Goal: Communication & Community: Answer question/provide support

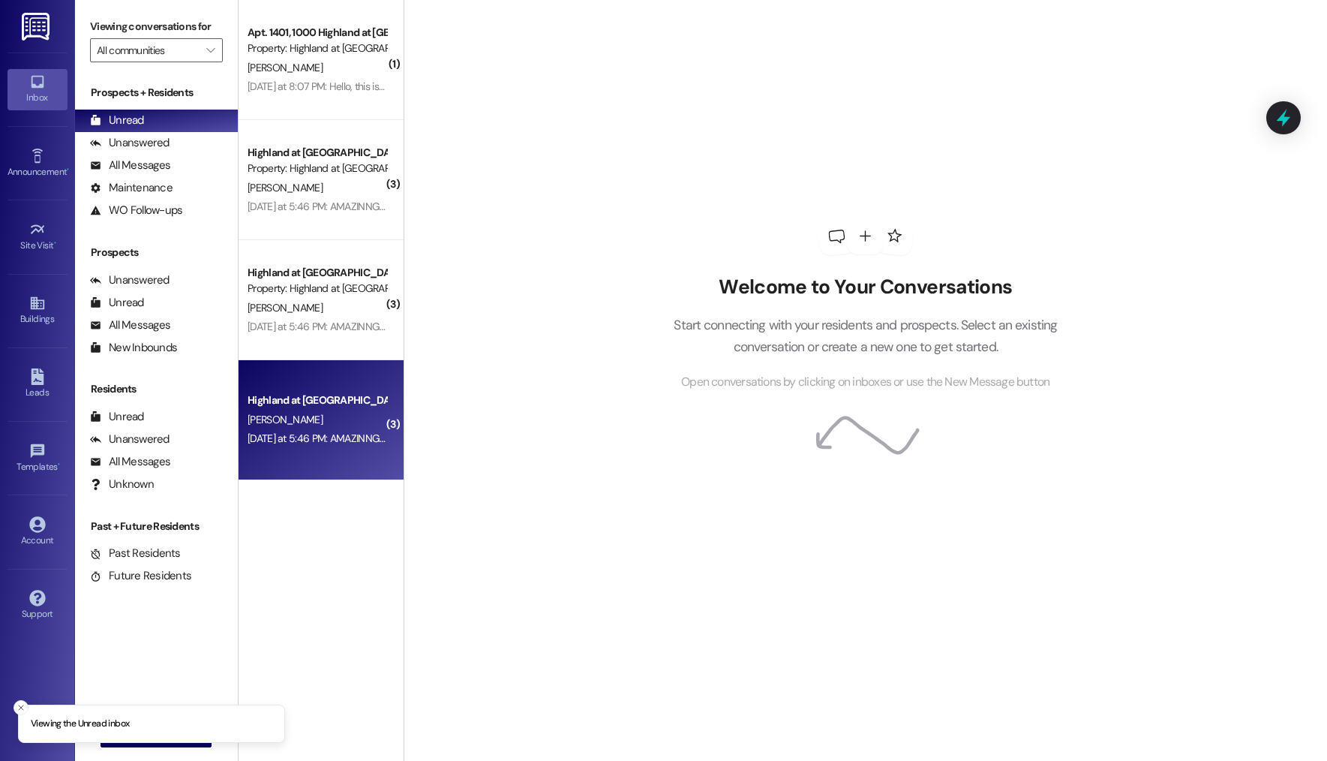
click at [308, 394] on div "Highland at [GEOGRAPHIC_DATA]" at bounding box center [317, 400] width 139 height 16
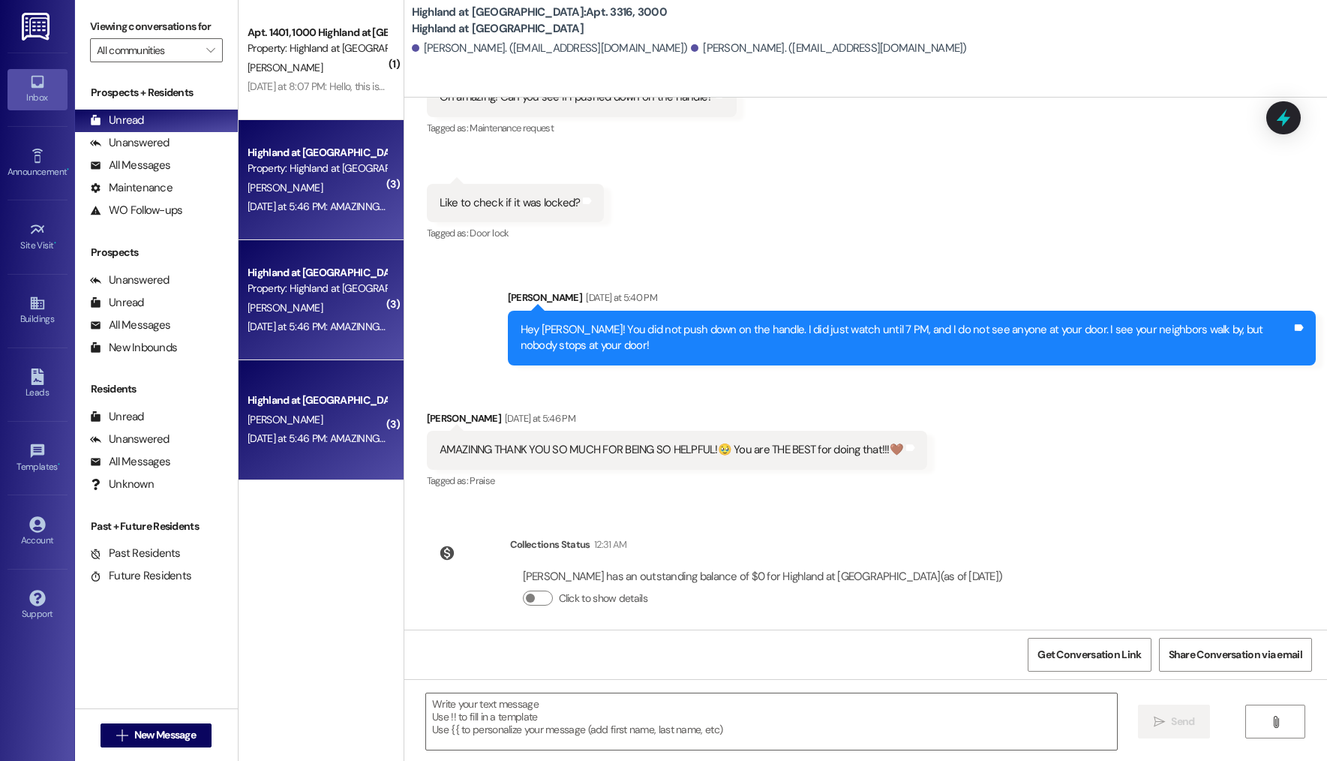
scroll to position [1952, 0]
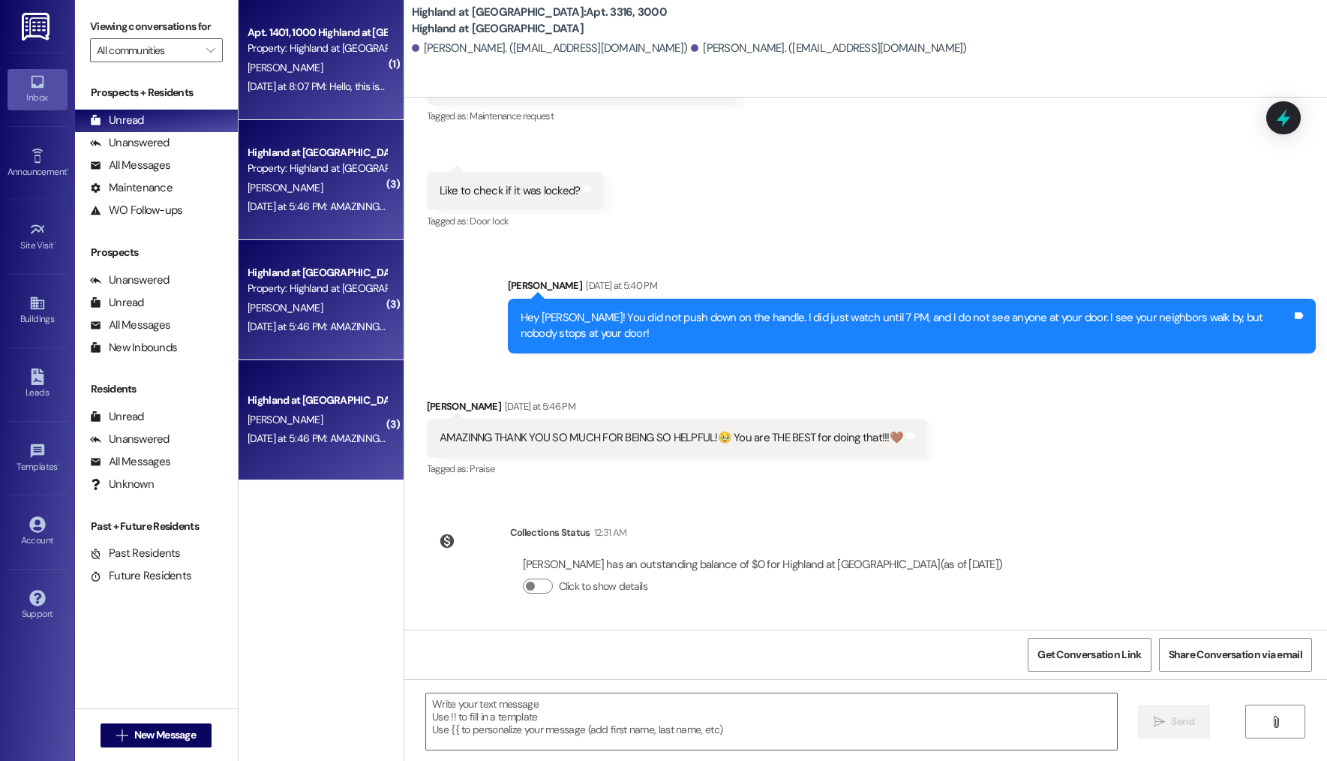
click at [299, 102] on div "Apt. 1401, [GEOGRAPHIC_DATA] at [GEOGRAPHIC_DATA] Property: Highland at [GEOGRA…" at bounding box center [321, 60] width 165 height 120
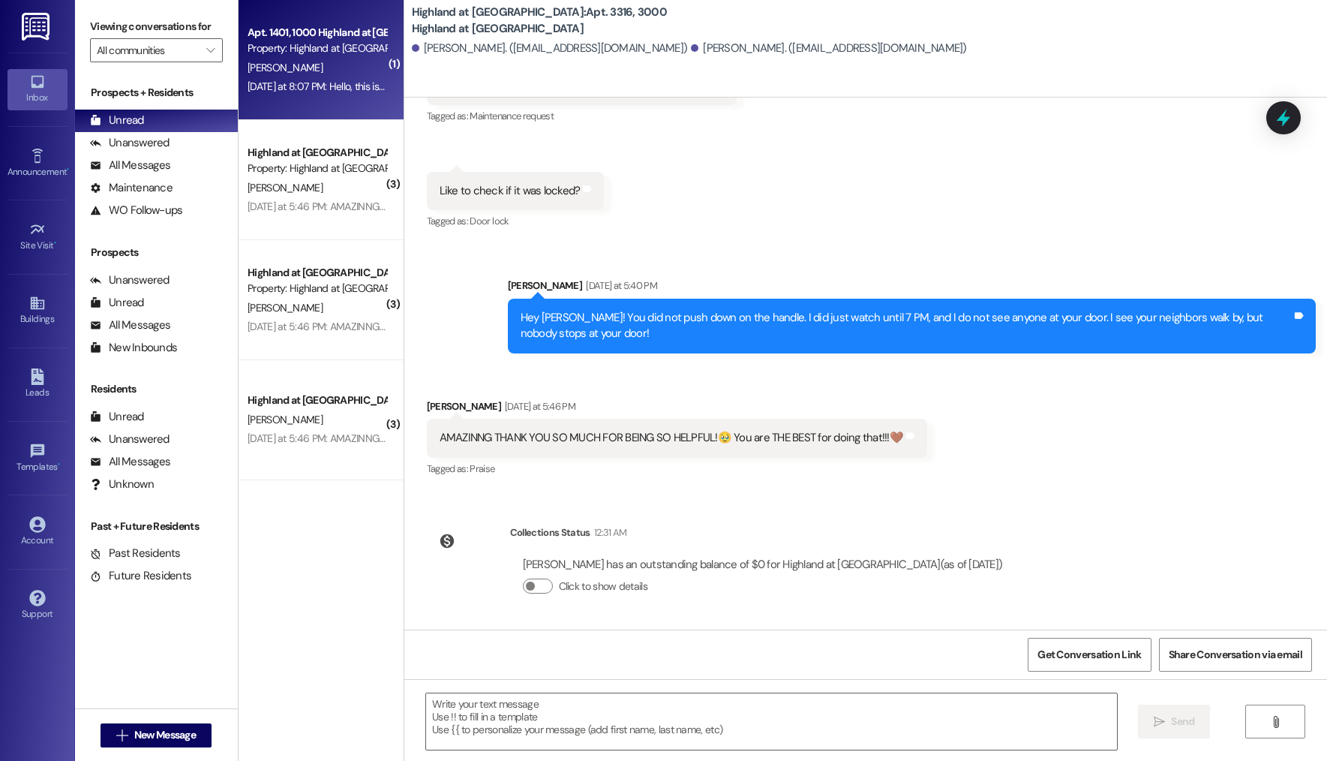
scroll to position [0, 0]
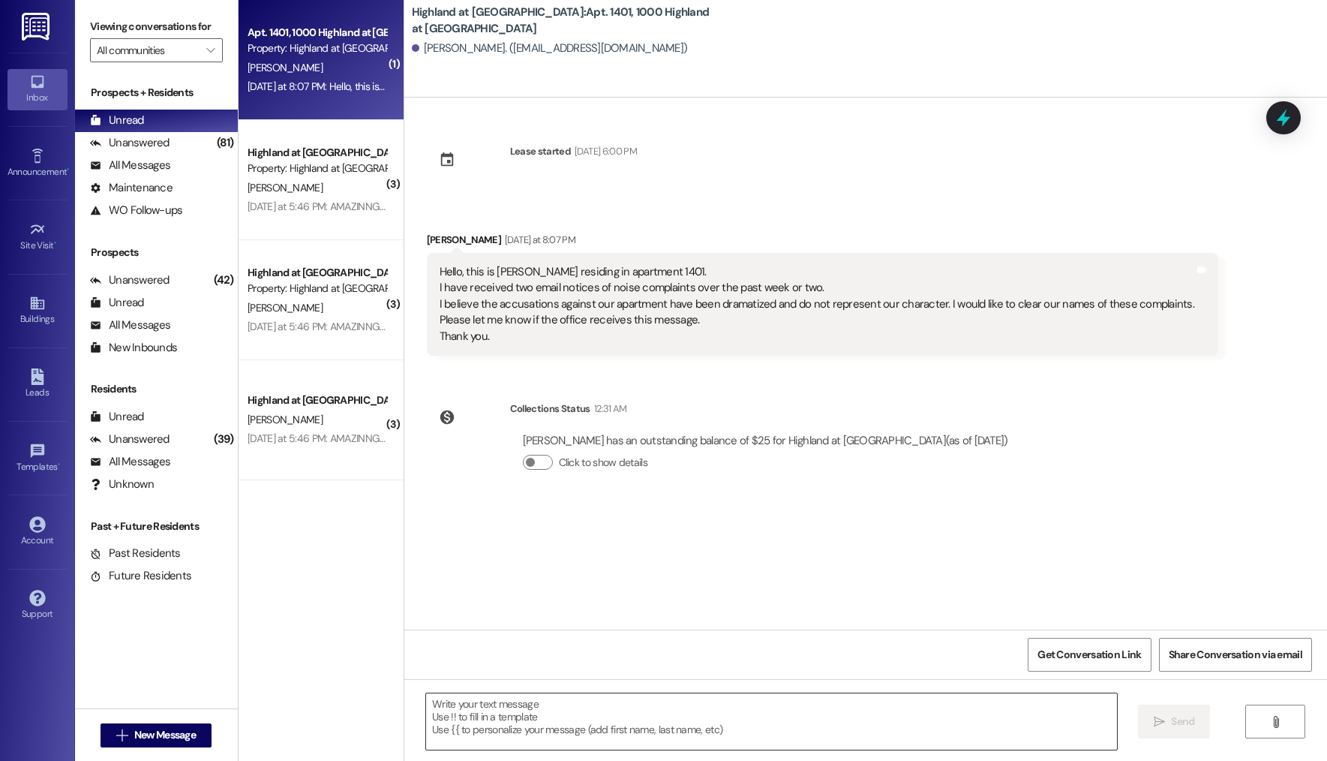
click at [524, 733] on textarea at bounding box center [771, 721] width 691 height 56
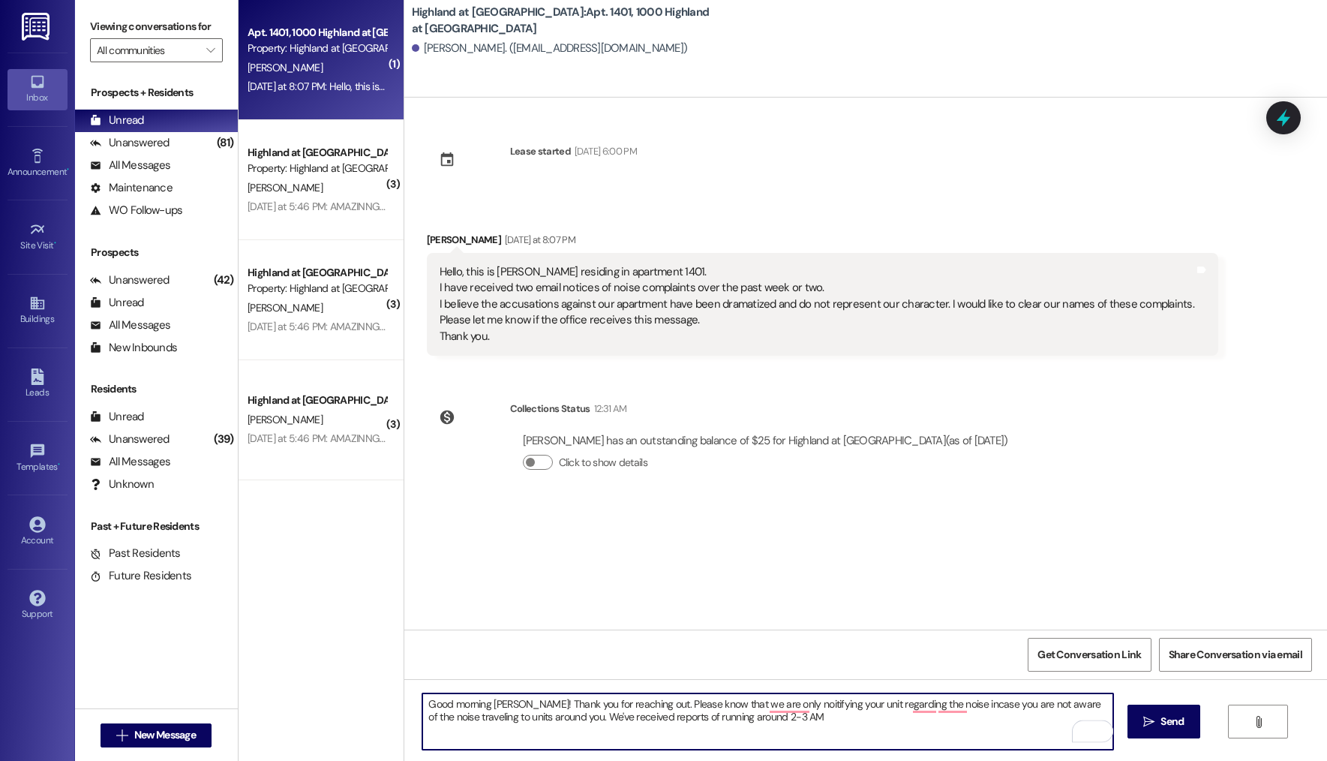
click at [692, 717] on textarea "Good morning [PERSON_NAME]! Thank you for reaching out. Please know that we are…" at bounding box center [767, 721] width 691 height 56
click at [846, 720] on textarea "Good morning [PERSON_NAME]! Thank you for reaching out. Please know that we are…" at bounding box center [767, 721] width 691 height 56
drag, startPoint x: 753, startPoint y: 718, endPoint x: 777, endPoint y: 719, distance: 24.8
click at [753, 719] on textarea "Good morning [PERSON_NAME]! Thank you for reaching out. Please know that we are…" at bounding box center [767, 721] width 691 height 56
click at [892, 726] on textarea "Good morning [PERSON_NAME]! Thank you for reaching out. Please know that we are…" at bounding box center [767, 721] width 691 height 56
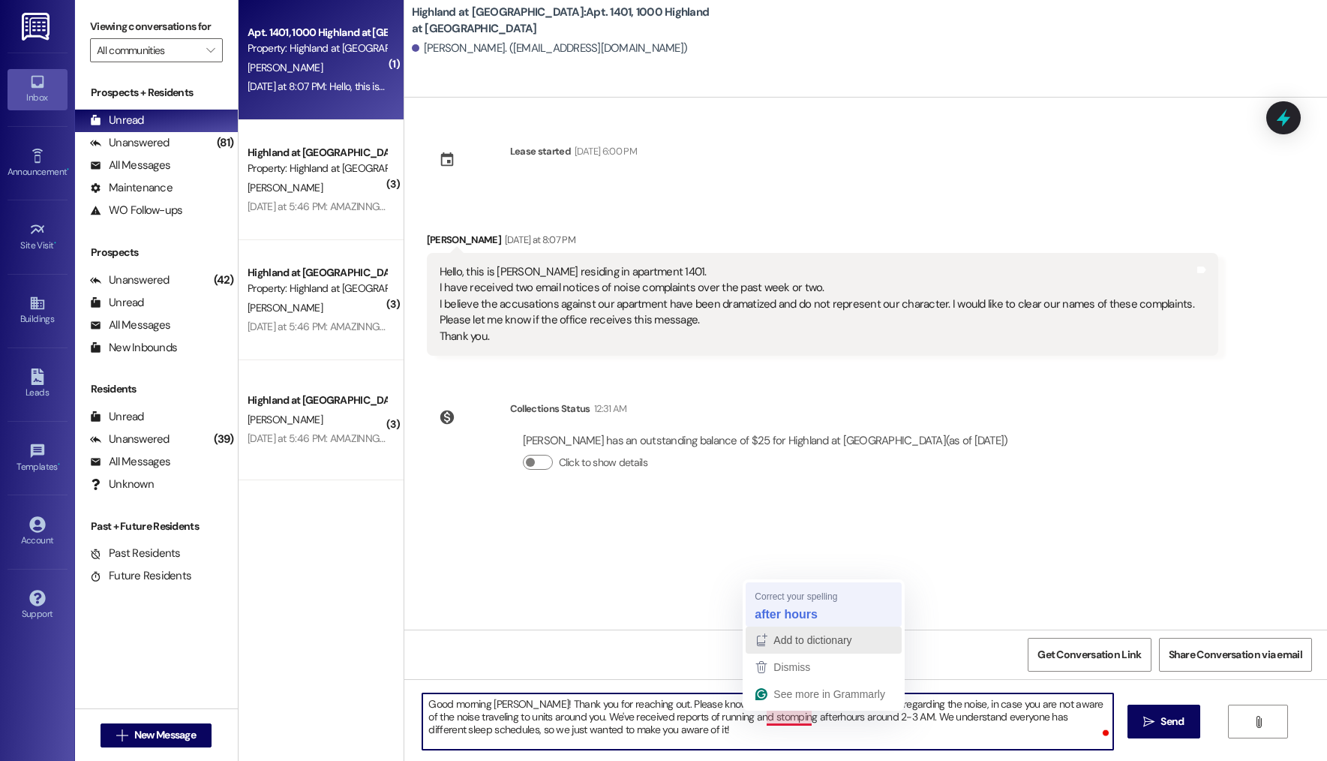
type textarea "Good morning [PERSON_NAME]! Thank you for reaching out. Please know that we are…"
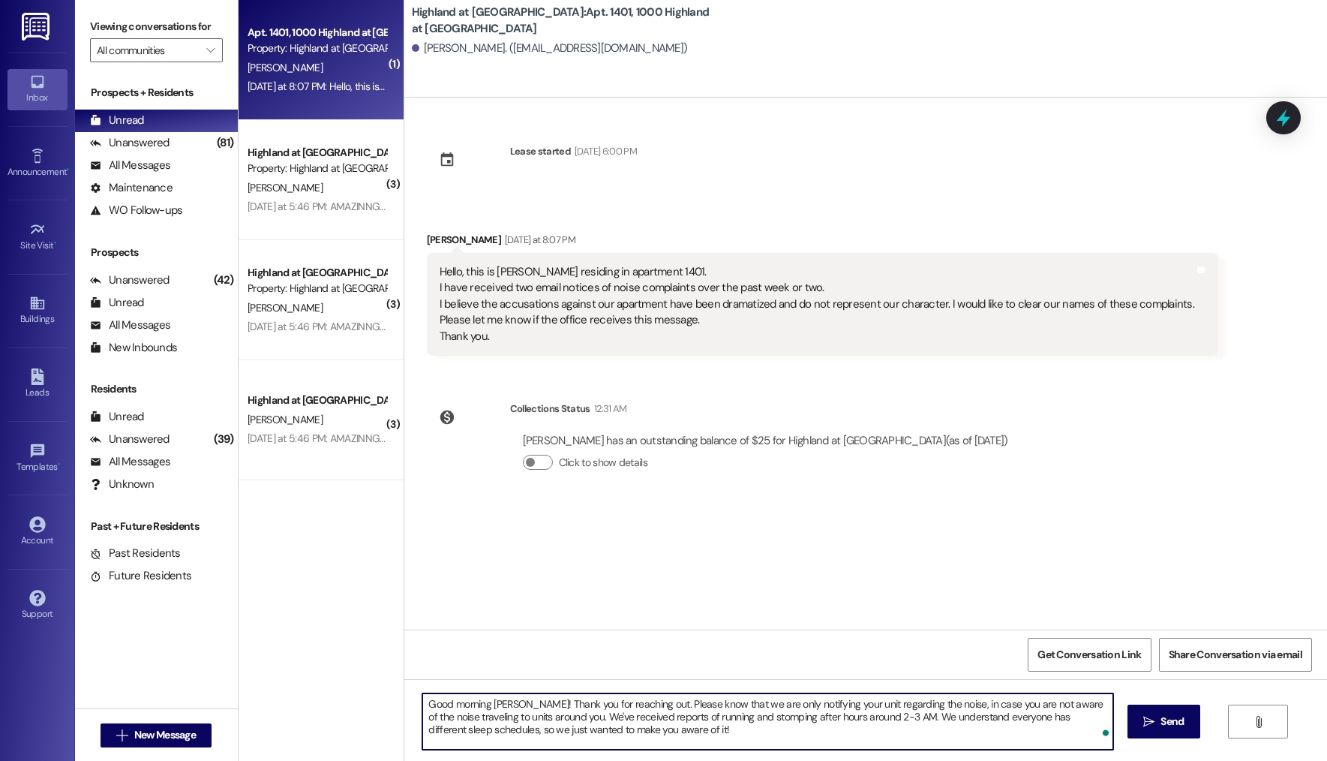
click at [761, 737] on textarea "Good morning [PERSON_NAME]! Thank you for reaching out. Please know that we are…" at bounding box center [767, 721] width 691 height 56
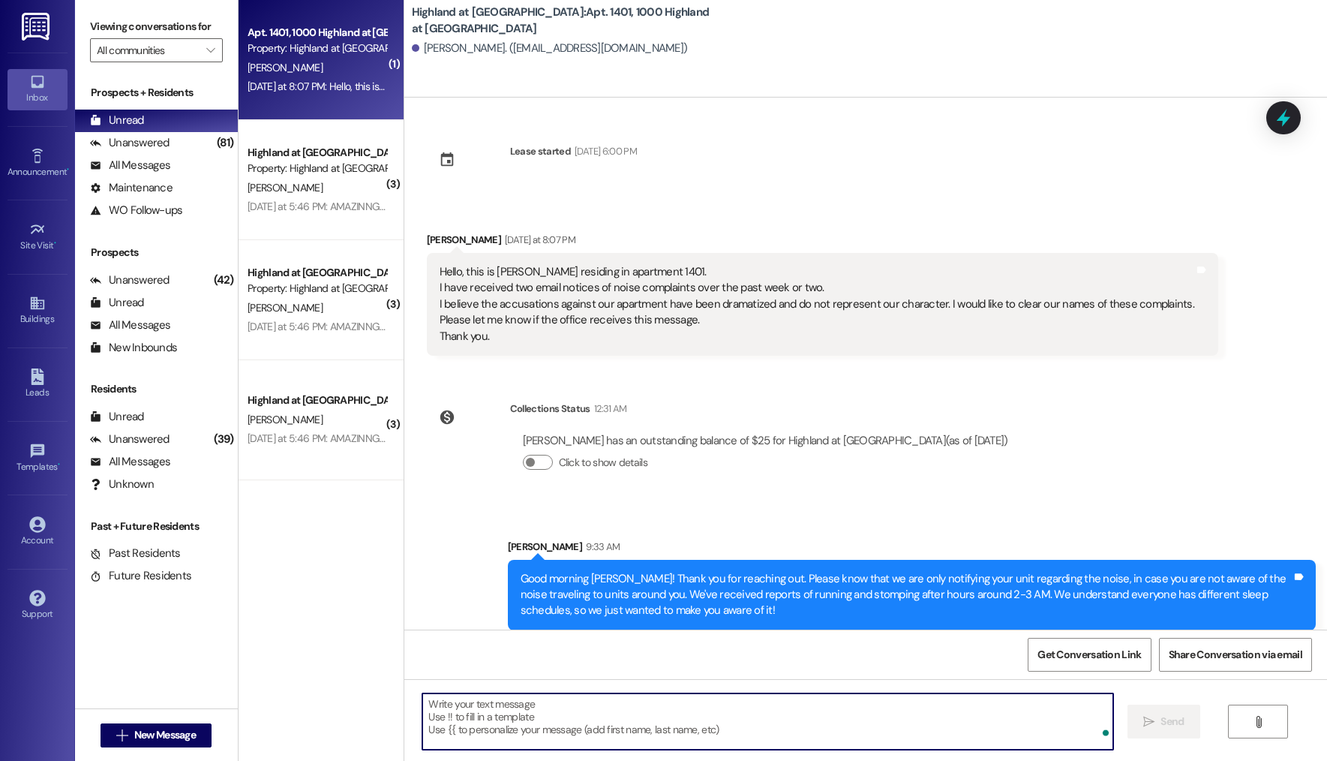
scroll to position [13, 0]
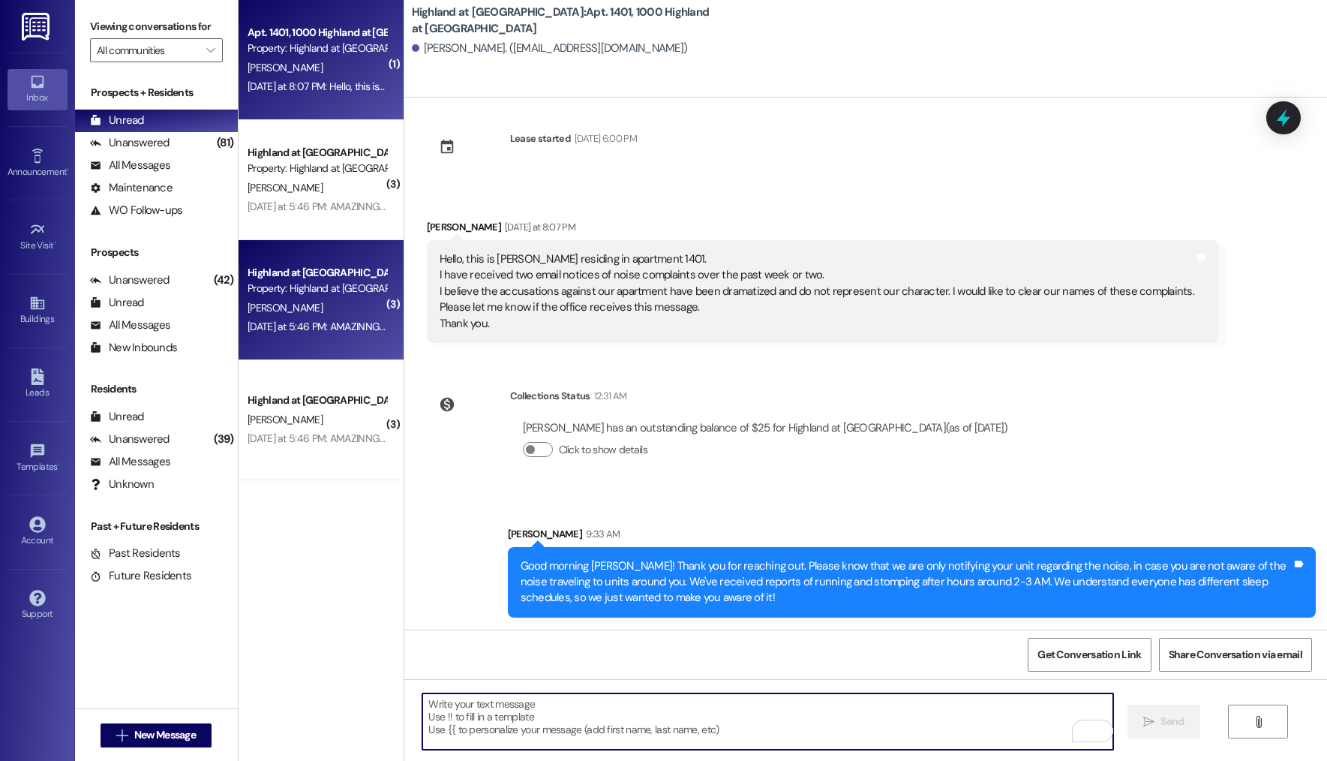
click at [304, 248] on div "Highland at [GEOGRAPHIC_DATA] Property: Highland at [GEOGRAPHIC_DATA] [PERSON_N…" at bounding box center [321, 300] width 165 height 120
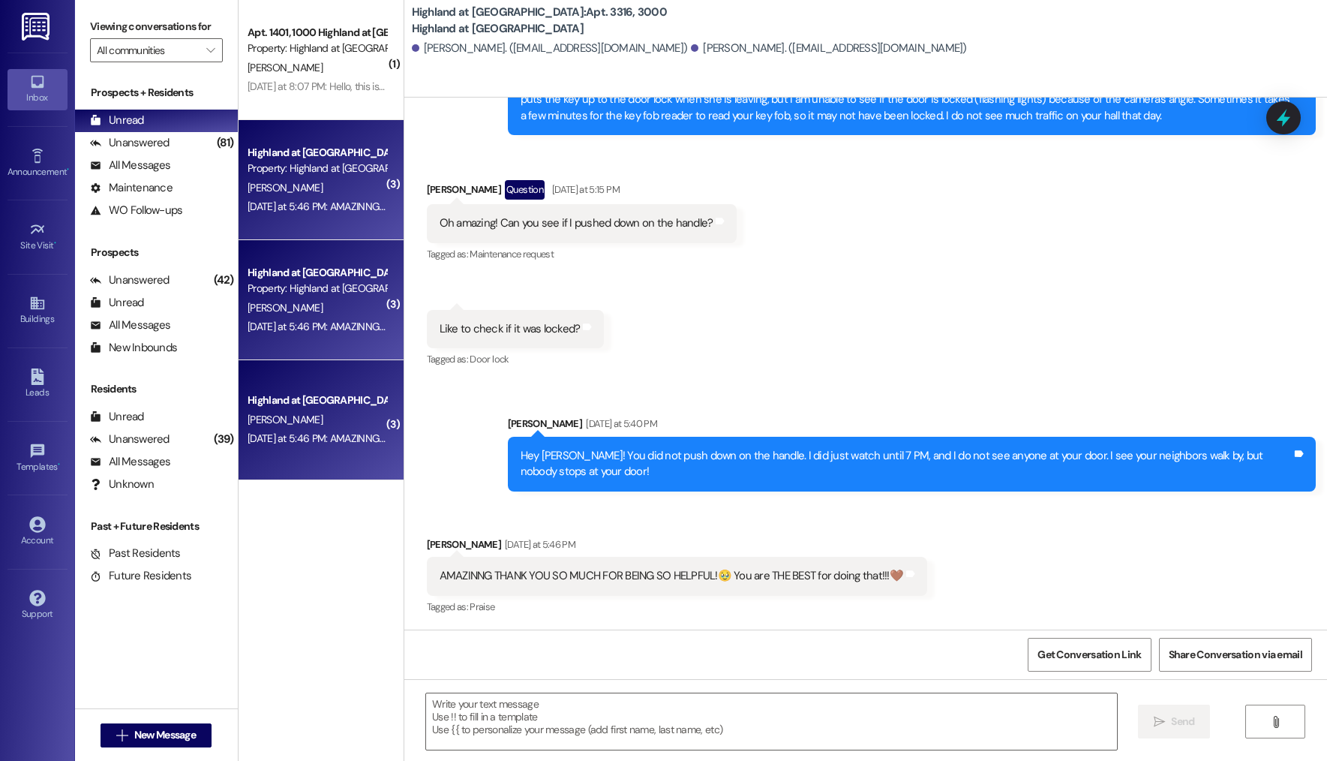
scroll to position [1952, 0]
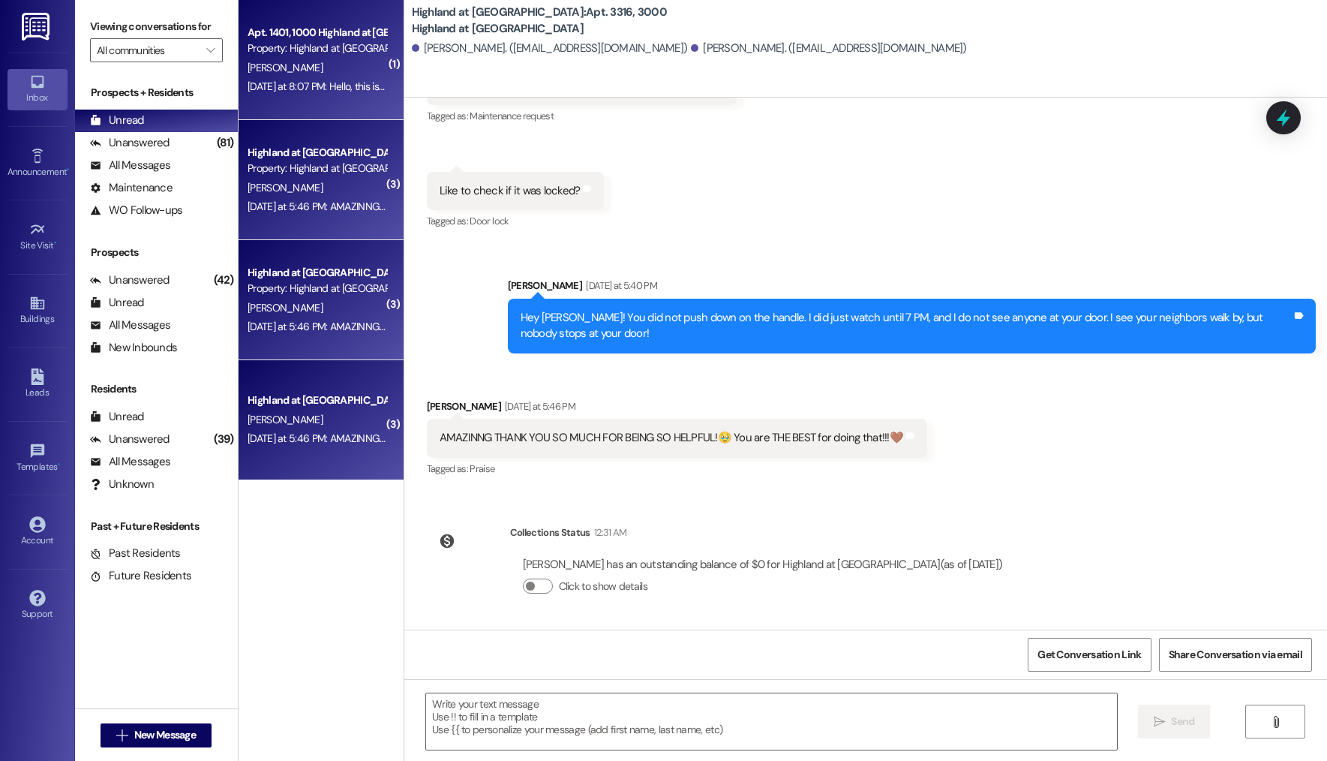
click at [274, 83] on div "[DATE] at 8:07 PM: Hello, this is [PERSON_NAME] residing in apartment 1401. I h…" at bounding box center [1075, 87] width 1654 height 14
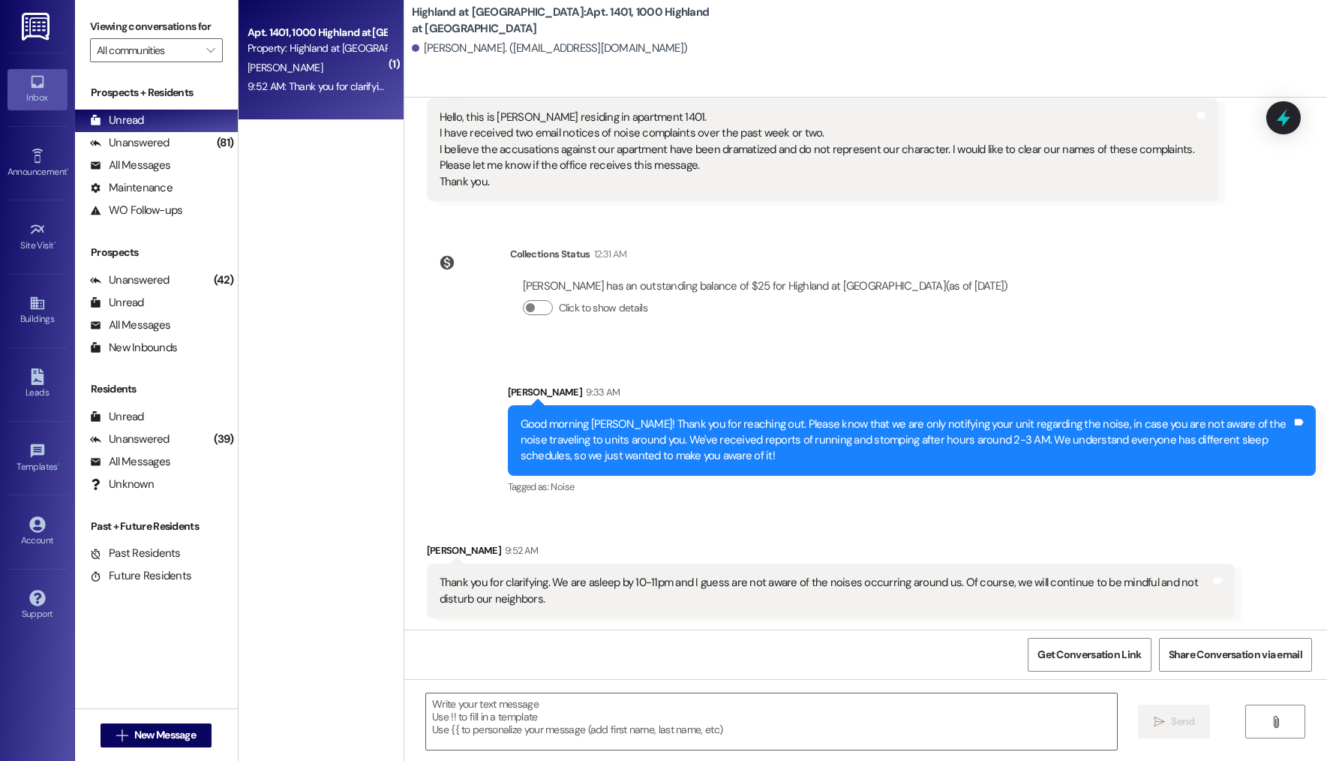
scroll to position [155, 0]
click at [484, 728] on textarea at bounding box center [771, 721] width 691 height 56
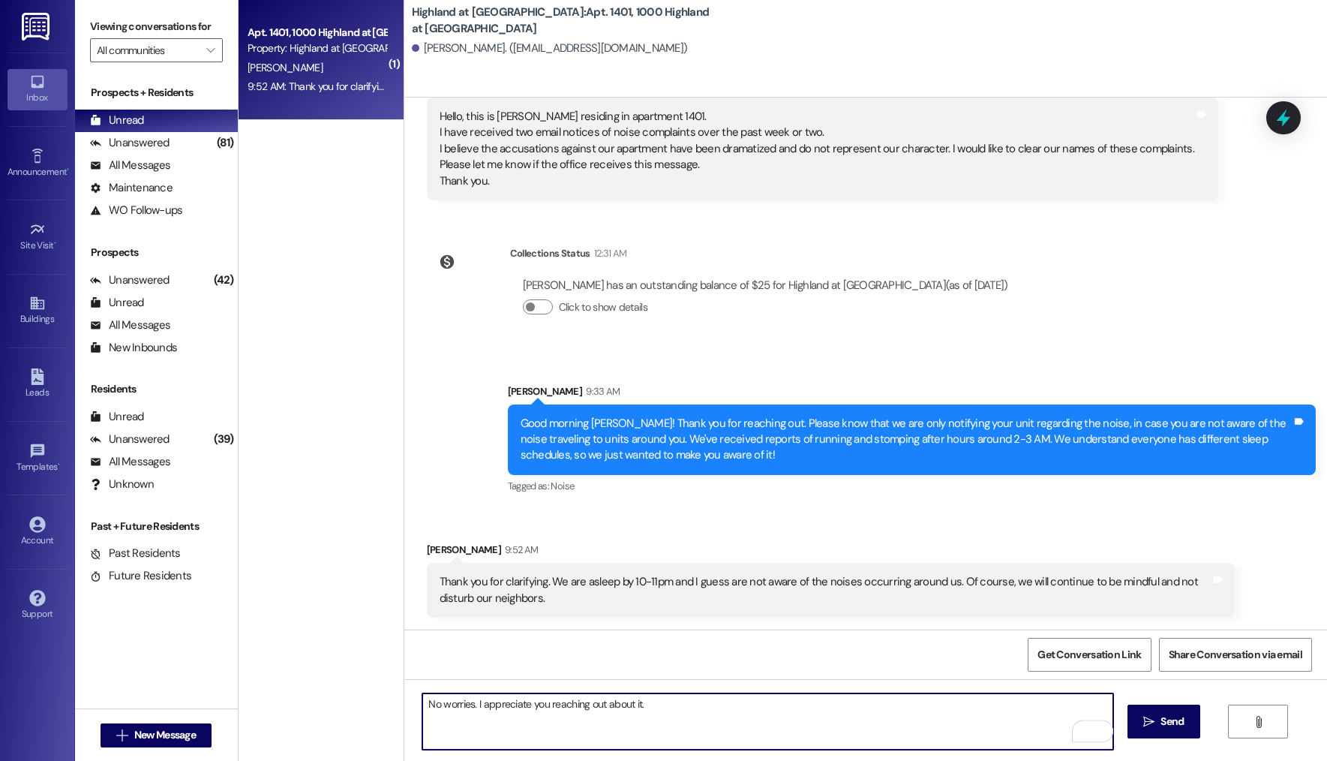
type textarea "No worries. I appreciate you reaching out about it."
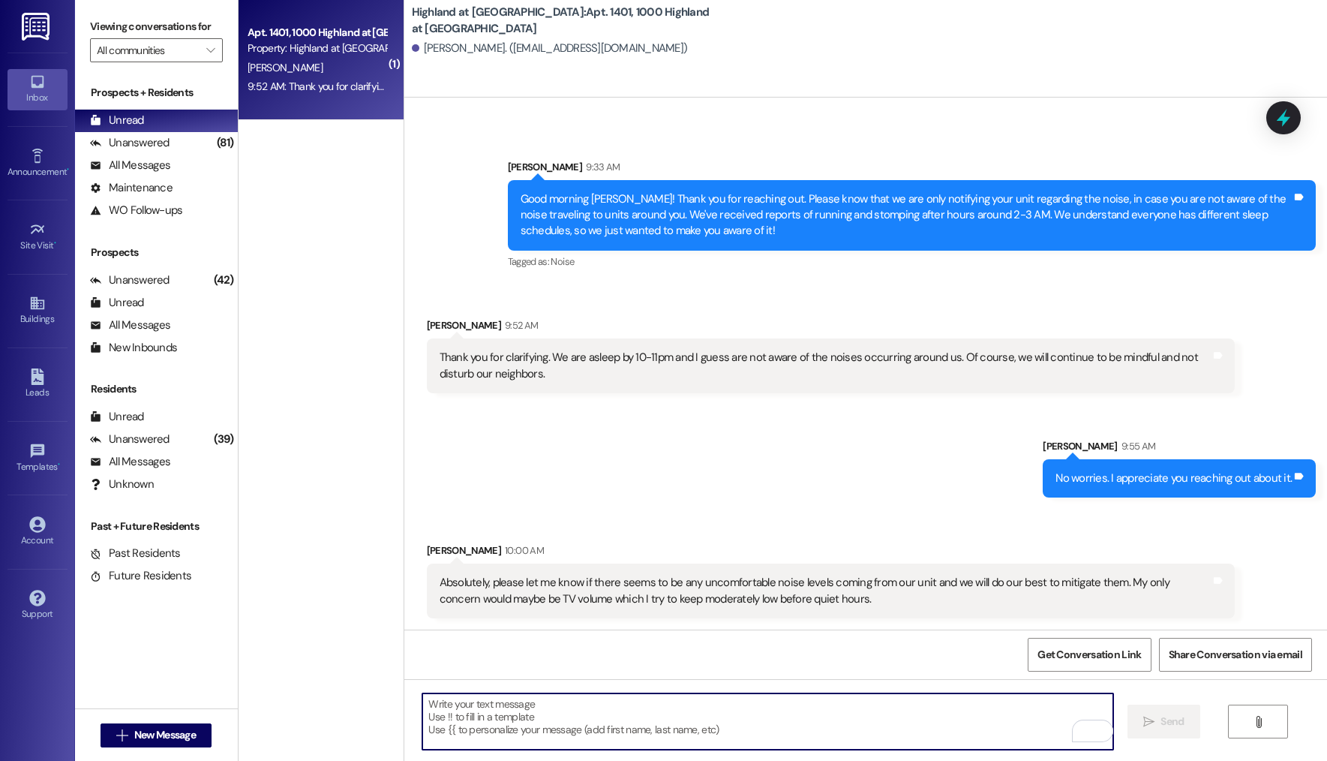
scroll to position [380, 0]
